Goal: Task Accomplishment & Management: Manage account settings

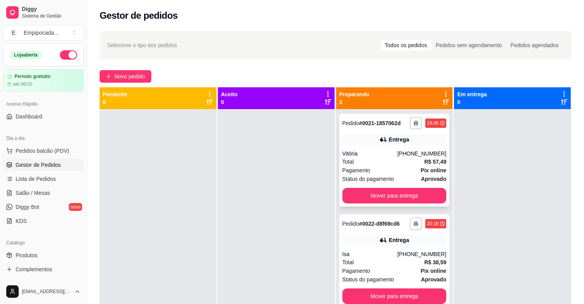
click at [372, 157] on div "Vitória" at bounding box center [370, 153] width 55 height 8
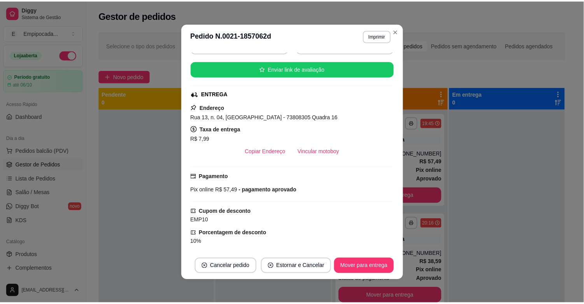
scroll to position [86, 0]
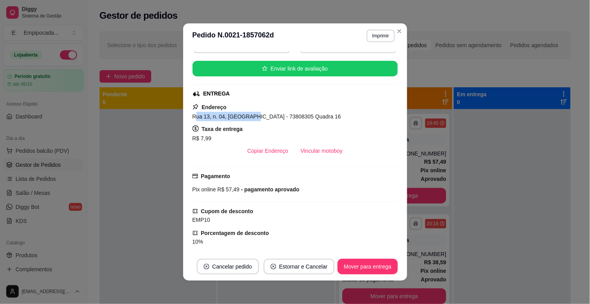
drag, startPoint x: 191, startPoint y: 118, endPoint x: 246, endPoint y: 118, distance: 54.5
click at [246, 118] on span "Rua 13, n. 04, [GEOGRAPHIC_DATA] - 73808305 Quadra 16" at bounding box center [267, 116] width 149 height 6
click at [193, 117] on span "Rua 13, n. 04, [GEOGRAPHIC_DATA] - 73808305 Quadra 16" at bounding box center [267, 116] width 149 height 6
drag, startPoint x: 189, startPoint y: 117, endPoint x: 329, endPoint y: 121, distance: 140.2
click at [329, 121] on div "Rua 13, n. 04, [GEOGRAPHIC_DATA] - 73808305 Quadra 16" at bounding box center [296, 116] width 206 height 9
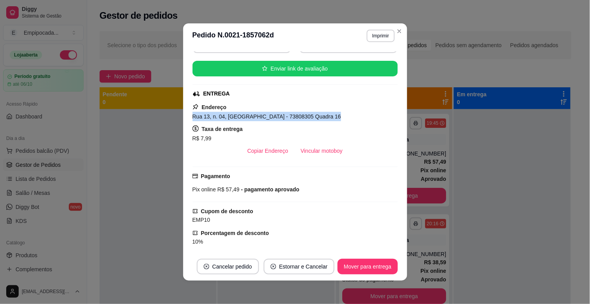
copy span "Rua 13, n. 04, [GEOGRAPHIC_DATA] - 73808305 Quadra 16"
click at [275, 149] on button "Copiar Endereço" at bounding box center [267, 151] width 53 height 16
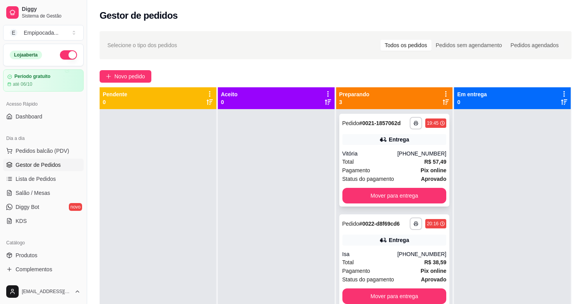
click at [394, 163] on div "Total R$ 57,49" at bounding box center [395, 161] width 104 height 9
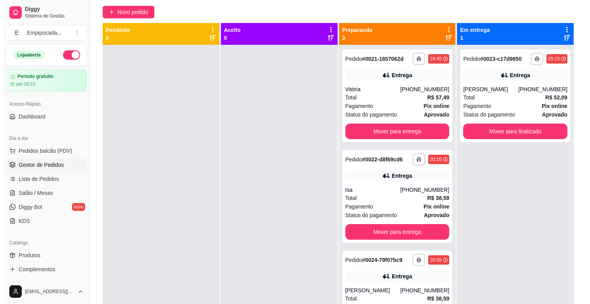
scroll to position [65, 0]
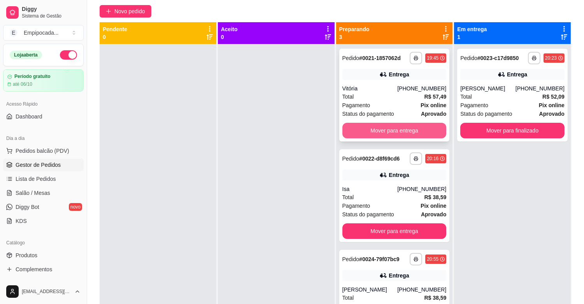
click at [371, 127] on button "Mover para entrega" at bounding box center [395, 131] width 104 height 16
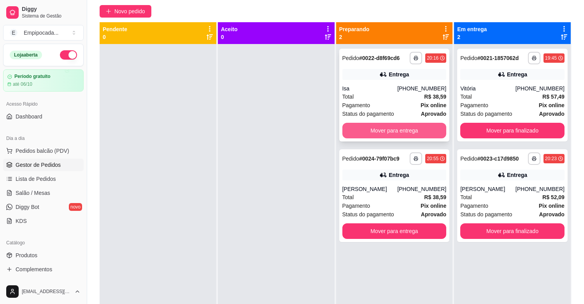
click at [364, 137] on button "Mover para entrega" at bounding box center [395, 131] width 104 height 16
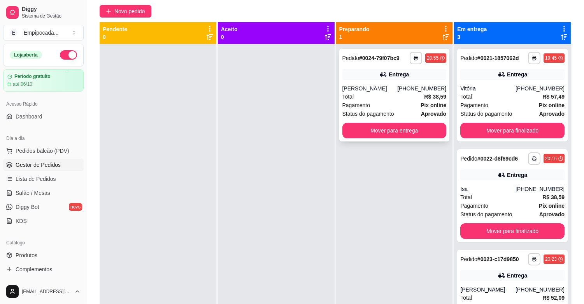
click at [370, 96] on div "Total R$ 38,59" at bounding box center [395, 96] width 104 height 9
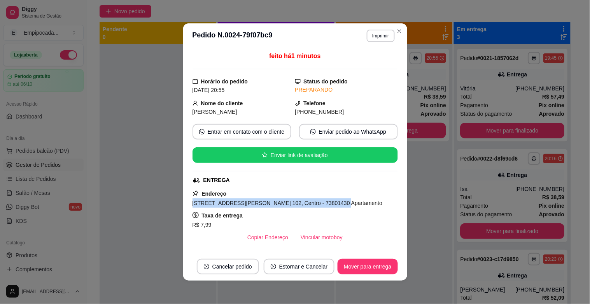
drag, startPoint x: 189, startPoint y: 204, endPoint x: 330, endPoint y: 206, distance: 141.3
click at [330, 206] on div "[STREET_ADDRESS][PERSON_NAME] 102, Centro - 73801430 Apartamento" at bounding box center [296, 202] width 206 height 9
copy span "[STREET_ADDRESS][PERSON_NAME] 102, Centro - 73801430 Apartamento"
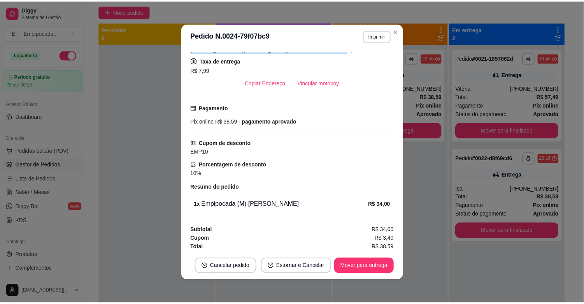
scroll to position [158, 0]
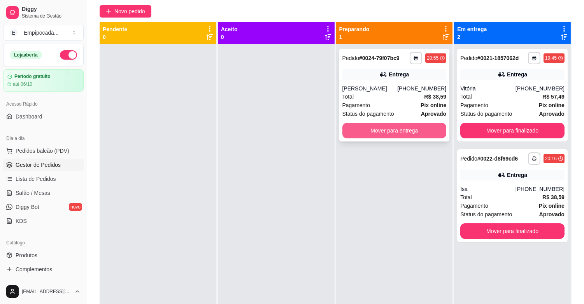
click at [375, 134] on button "Mover para entrega" at bounding box center [395, 131] width 104 height 16
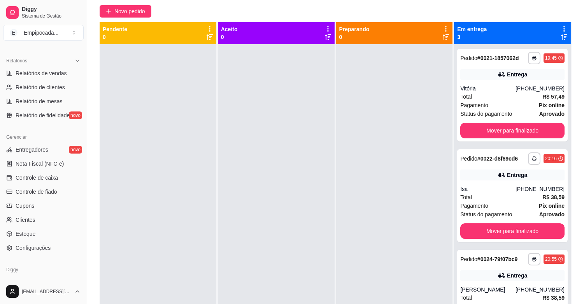
scroll to position [256, 0]
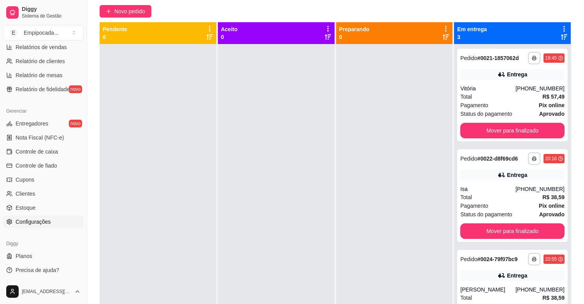
click at [41, 218] on span "Configurações" at bounding box center [33, 222] width 35 height 8
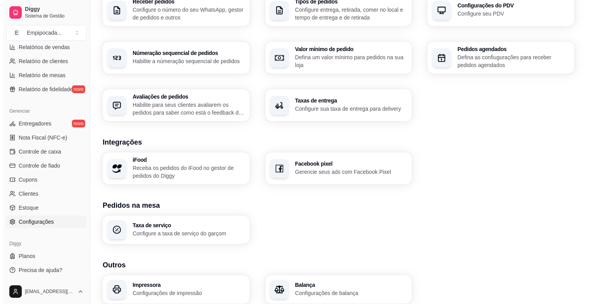
scroll to position [242, 0]
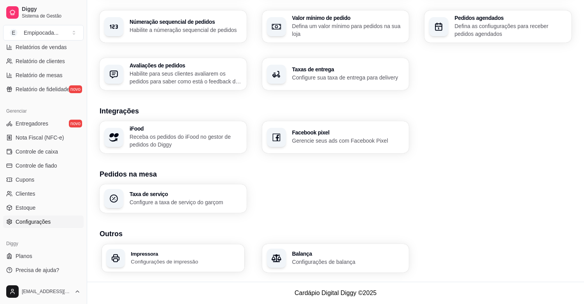
click at [169, 258] on p "Configurações de impressão" at bounding box center [185, 261] width 109 height 7
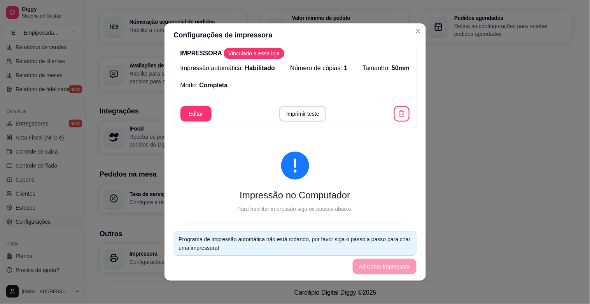
scroll to position [0, 0]
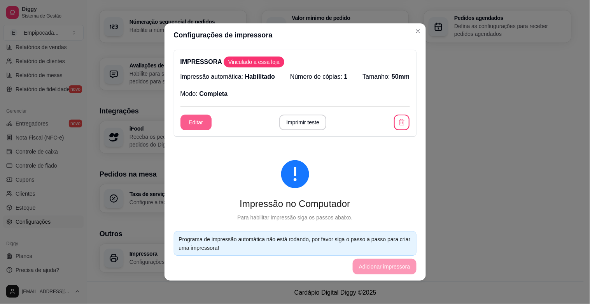
click at [186, 125] on button "Editar" at bounding box center [196, 122] width 31 height 16
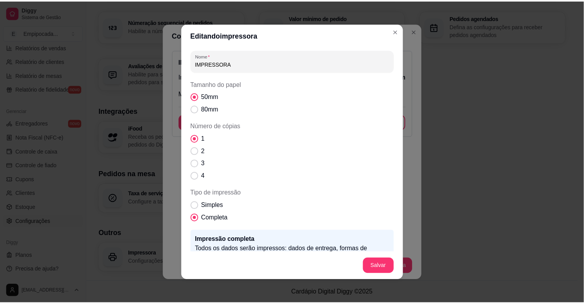
scroll to position [49, 0]
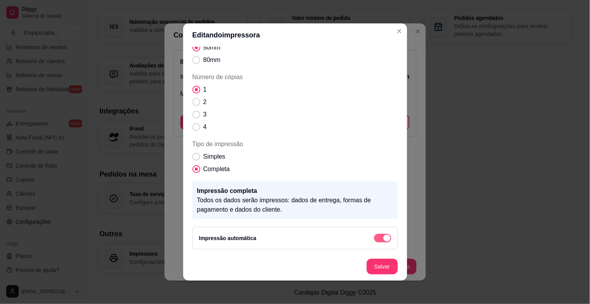
click at [374, 234] on span "button" at bounding box center [382, 238] width 17 height 9
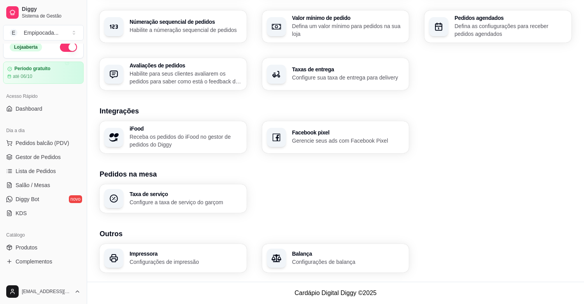
scroll to position [0, 0]
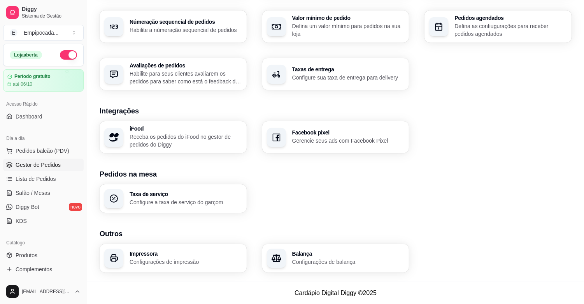
click at [30, 169] on link "Gestor de Pedidos" at bounding box center [43, 164] width 81 height 12
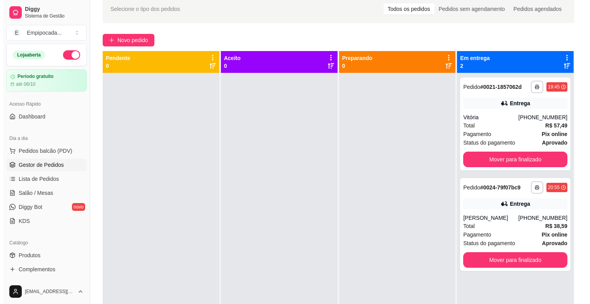
scroll to position [31, 0]
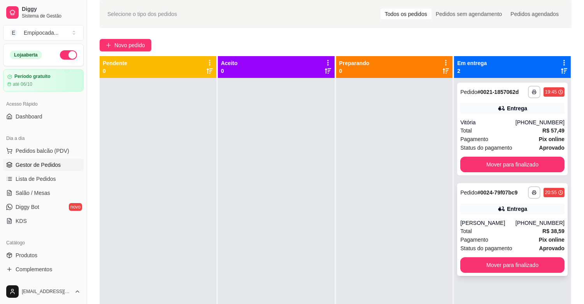
click at [504, 228] on div "Total R$ 38,59" at bounding box center [512, 231] width 104 height 9
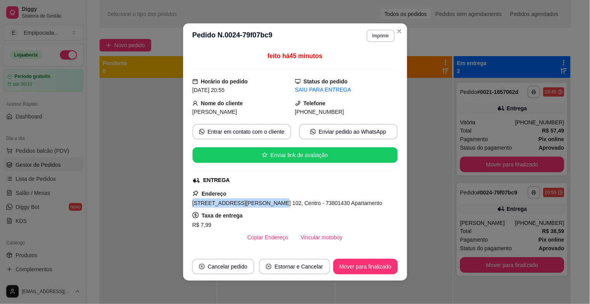
drag, startPoint x: 190, startPoint y: 203, endPoint x: 258, endPoint y: 203, distance: 68.9
click at [258, 203] on span "[STREET_ADDRESS][PERSON_NAME] 102, Centro - 73801430 Apartamento" at bounding box center [288, 203] width 190 height 6
drag, startPoint x: 291, startPoint y: 113, endPoint x: 329, endPoint y: 114, distance: 37.8
click at [329, 114] on span "[PHONE_NUMBER]" at bounding box center [319, 112] width 49 height 6
copy span "61) [PHONE_NUMBER]"
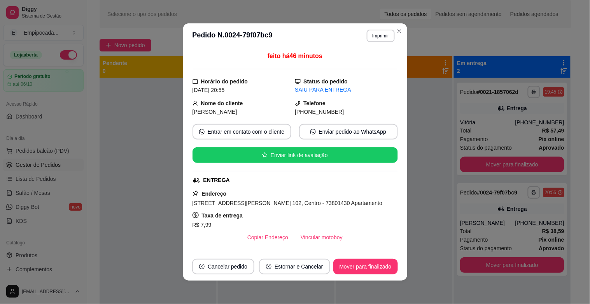
click at [247, 116] on div "[PERSON_NAME]" at bounding box center [244, 111] width 103 height 9
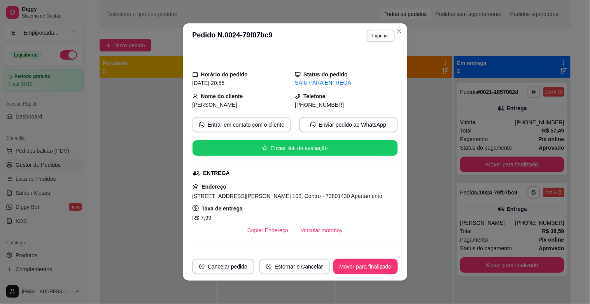
scroll to position [0, 0]
